Goal: Information Seeking & Learning: Learn about a topic

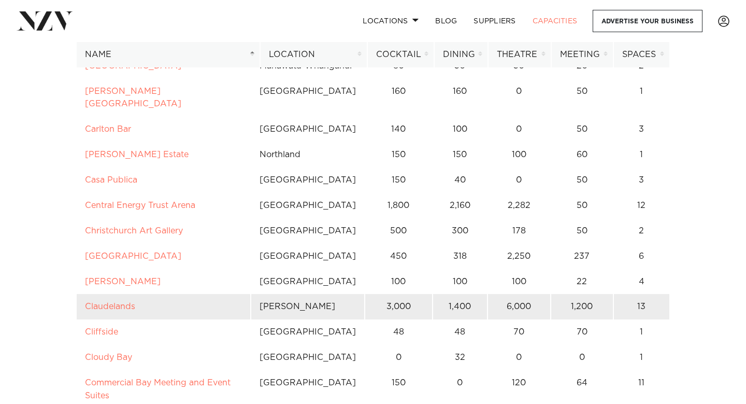
scroll to position [1136, 0]
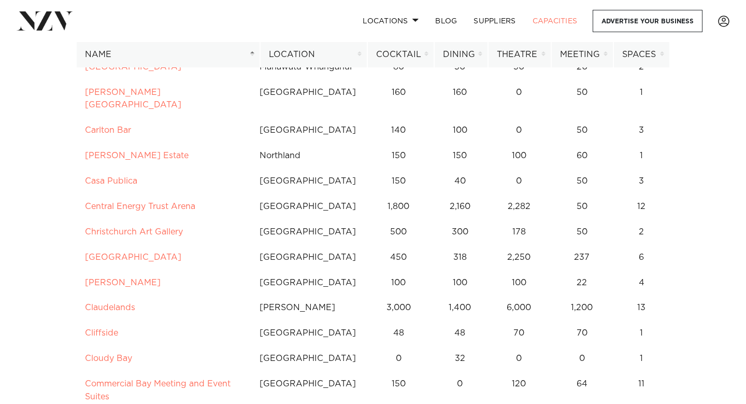
click at [307, 51] on th "Location" at bounding box center [313, 54] width 107 height 25
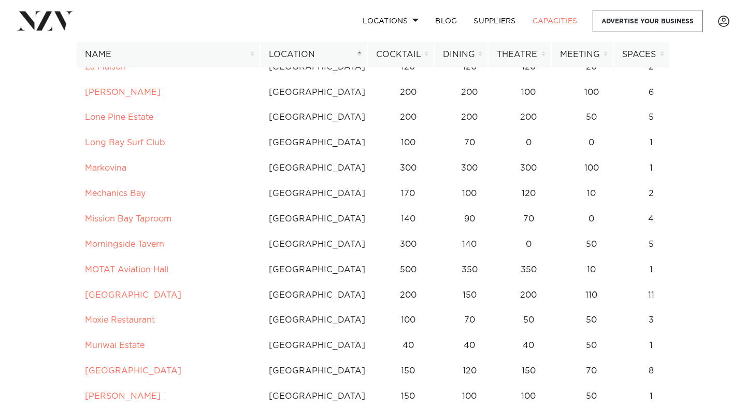
click at [360, 52] on th "Location" at bounding box center [313, 54] width 107 height 25
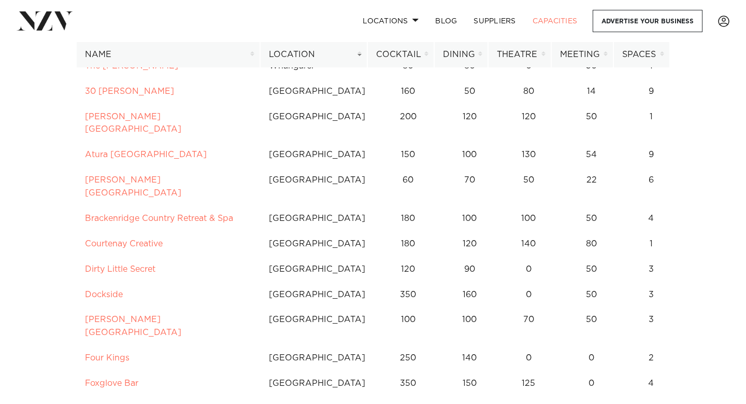
scroll to position [0, 0]
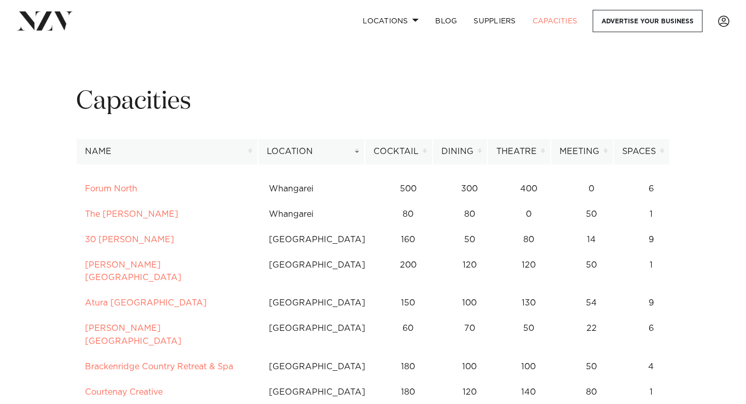
click at [352, 146] on th "Location" at bounding box center [311, 151] width 107 height 25
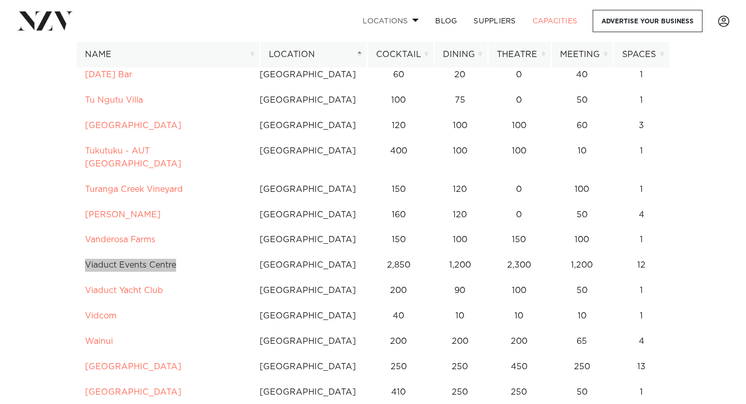
scroll to position [2695, 0]
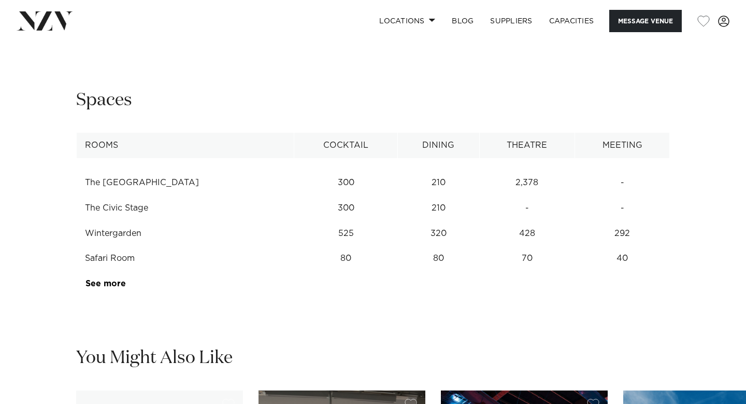
scroll to position [1258, 0]
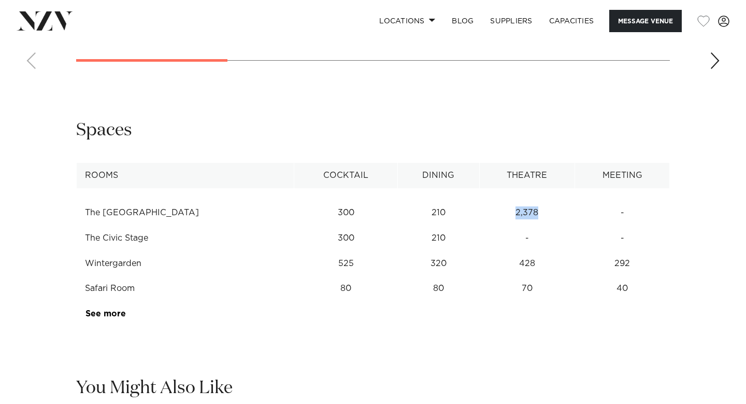
drag, startPoint x: 521, startPoint y: 246, endPoint x: 475, endPoint y: 249, distance: 46.2
click at [479, 225] on td "2,378" at bounding box center [526, 212] width 95 height 25
click at [457, 142] on div "Spaces" at bounding box center [373, 130] width 594 height 23
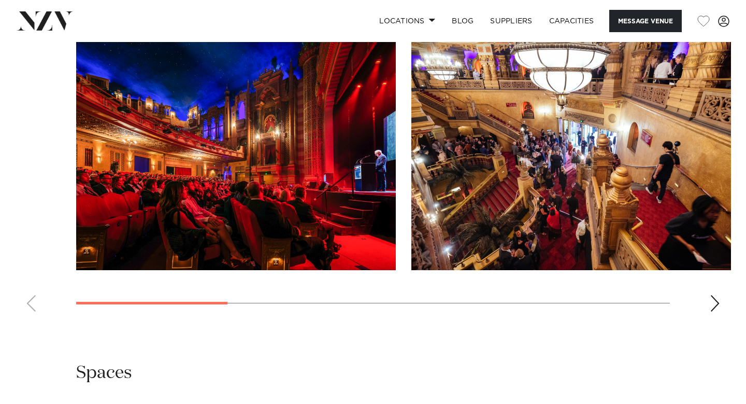
scroll to position [1053, 0]
